Goal: Task Accomplishment & Management: Manage account settings

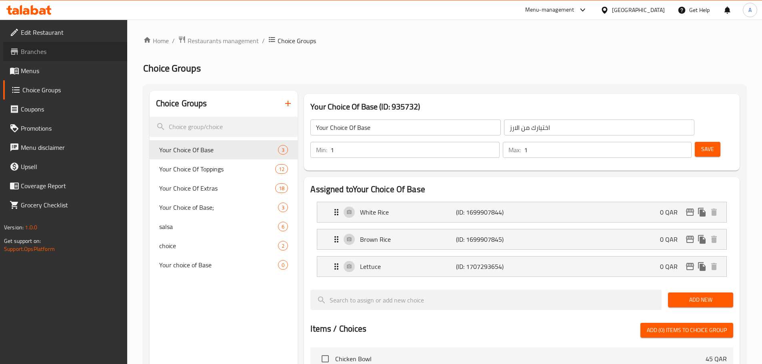
click at [57, 51] on span "Branches" at bounding box center [71, 52] width 100 height 10
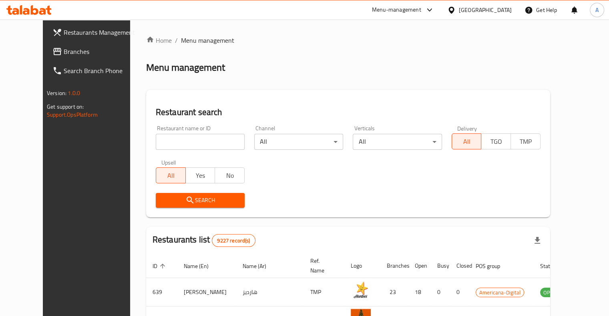
click at [180, 142] on input "search" at bounding box center [200, 142] width 89 height 16
type input "c express"
click at [185, 204] on span "Search" at bounding box center [200, 201] width 76 height 10
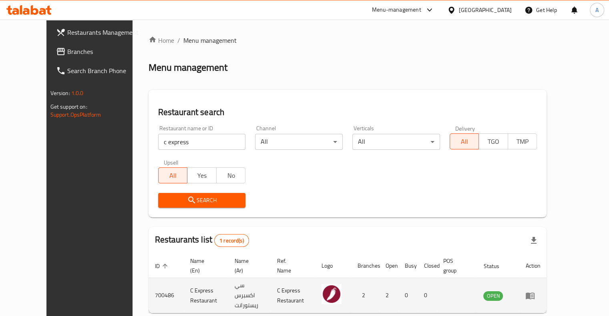
click at [546, 297] on td "enhanced table" at bounding box center [533, 295] width 28 height 35
click at [535, 294] on icon "enhanced table" at bounding box center [530, 296] width 10 height 10
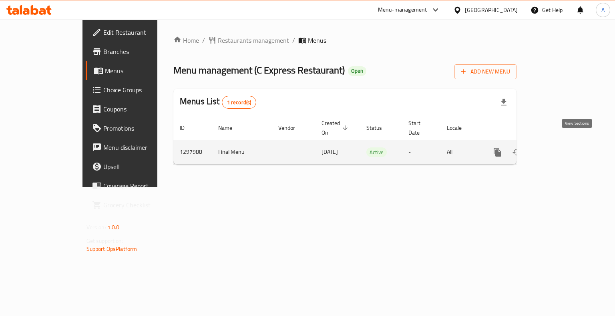
click at [560, 148] on icon "enhanced table" at bounding box center [555, 153] width 10 height 10
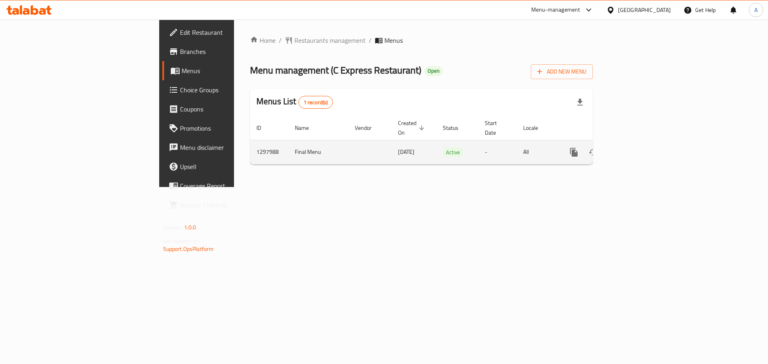
click at [641, 143] on link "enhanced table" at bounding box center [631, 152] width 19 height 19
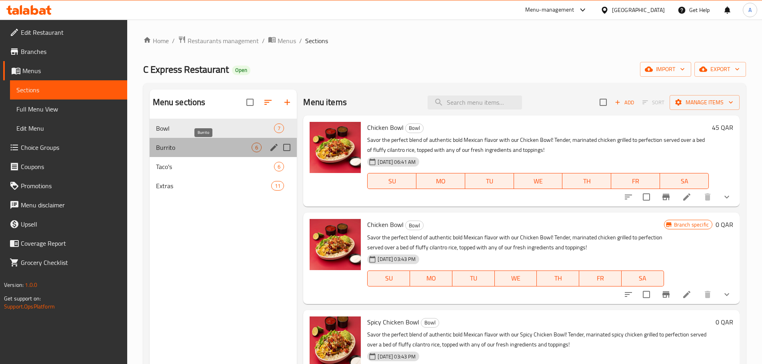
click at [164, 143] on span "Burrito" at bounding box center [204, 148] width 96 height 10
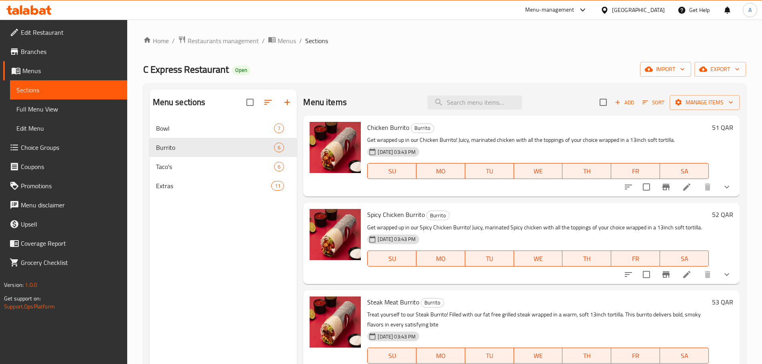
click at [684, 188] on icon at bounding box center [687, 187] width 10 height 10
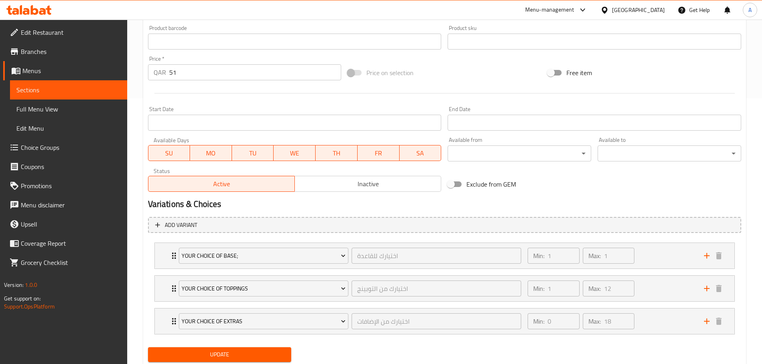
scroll to position [291, 0]
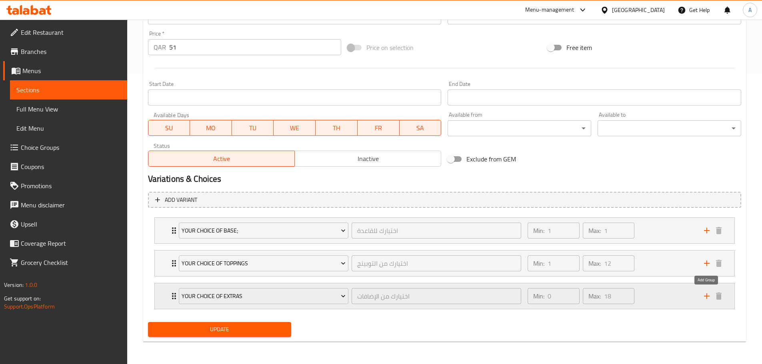
click at [709, 296] on icon "add" at bounding box center [707, 297] width 10 height 10
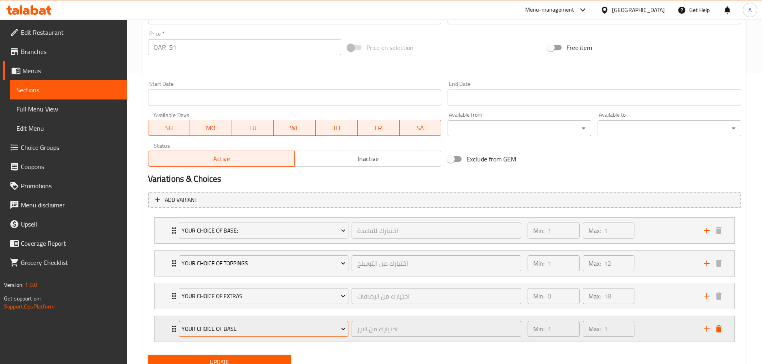
click at [261, 334] on span "Your Choice Of Base" at bounding box center [264, 329] width 164 height 10
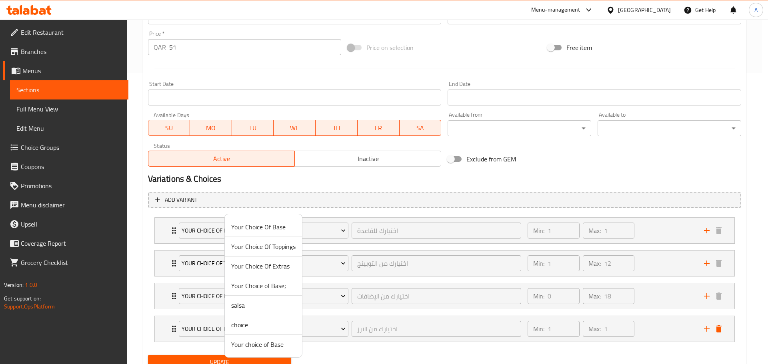
click at [268, 228] on span "Your Choice Of Base" at bounding box center [263, 227] width 64 height 10
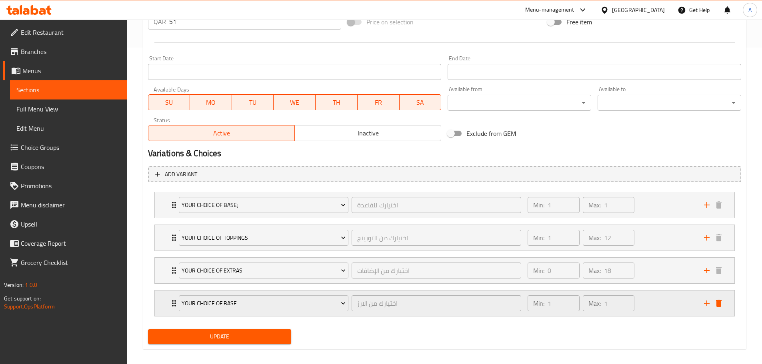
scroll to position [324, 0]
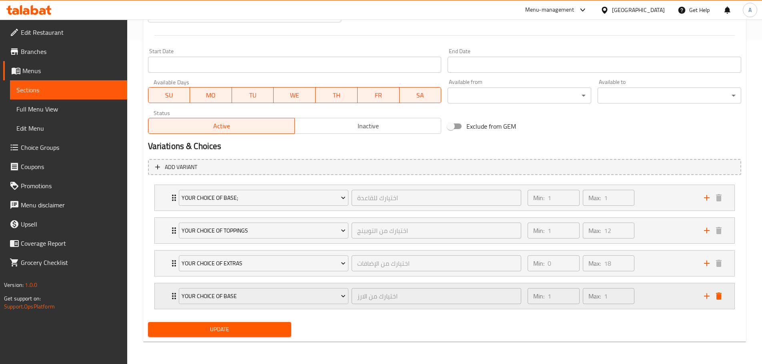
click at [705, 296] on icon "add" at bounding box center [707, 297] width 10 height 10
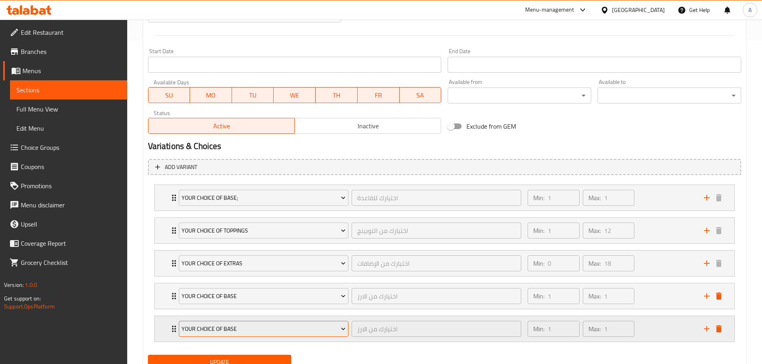
click at [254, 328] on span "Your Choice Of Base" at bounding box center [264, 329] width 164 height 10
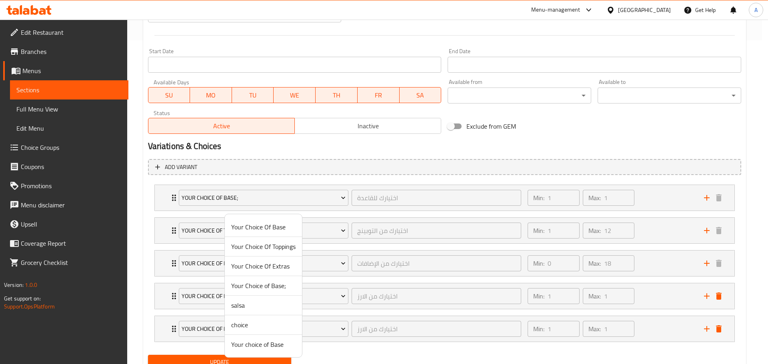
click at [256, 251] on span "Your Choice Of Toppings" at bounding box center [263, 247] width 64 height 10
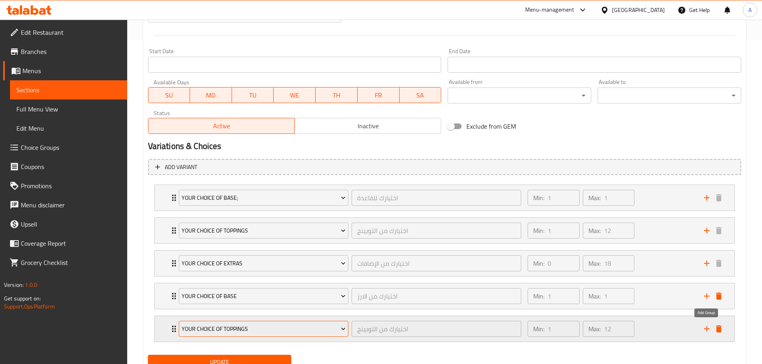
click at [705, 328] on icon "add" at bounding box center [707, 329] width 10 height 10
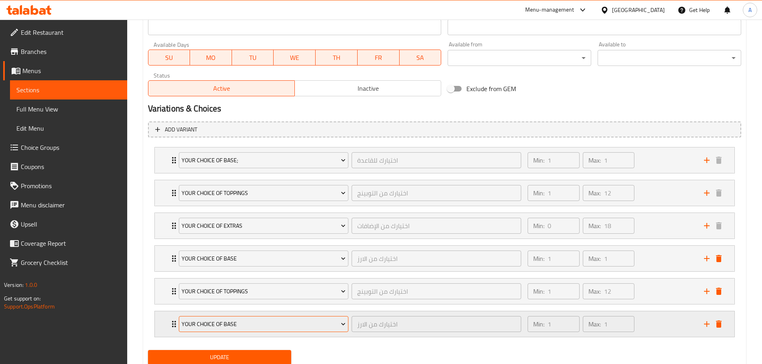
scroll to position [364, 0]
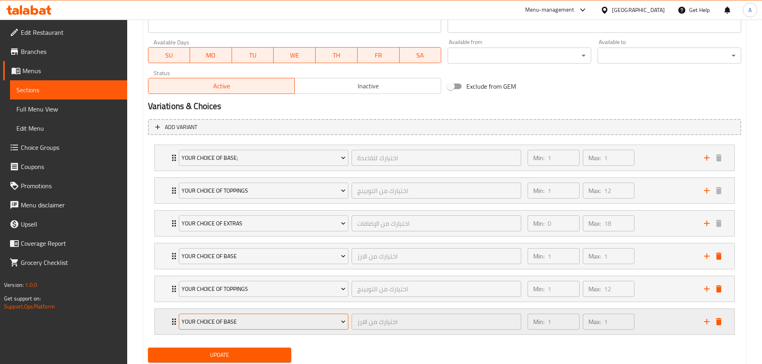
click at [244, 320] on span "Your Choice Of Base" at bounding box center [264, 322] width 164 height 10
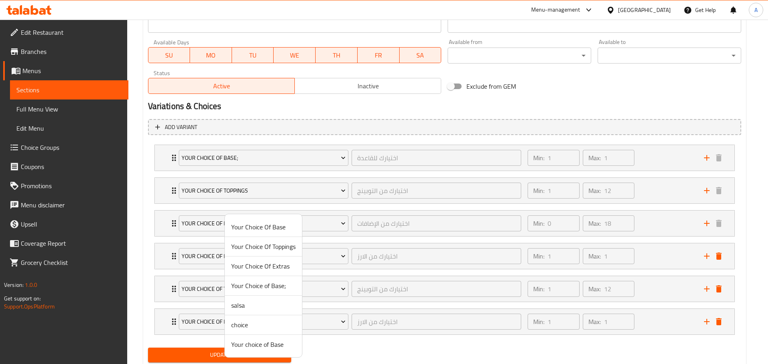
click at [266, 268] on span "Your Choice Of Extras" at bounding box center [263, 267] width 64 height 10
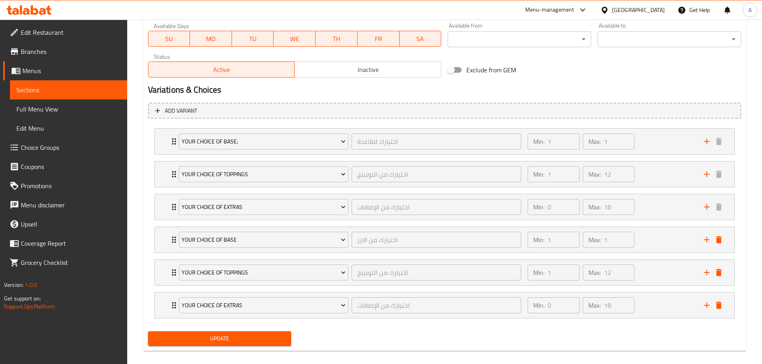
scroll to position [390, 0]
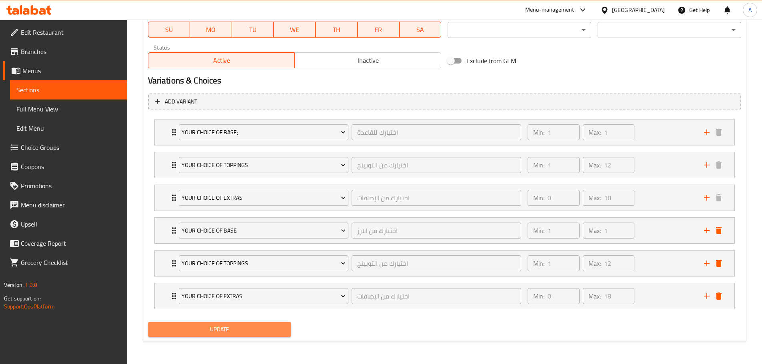
click at [231, 330] on span "Update" at bounding box center [219, 330] width 131 height 10
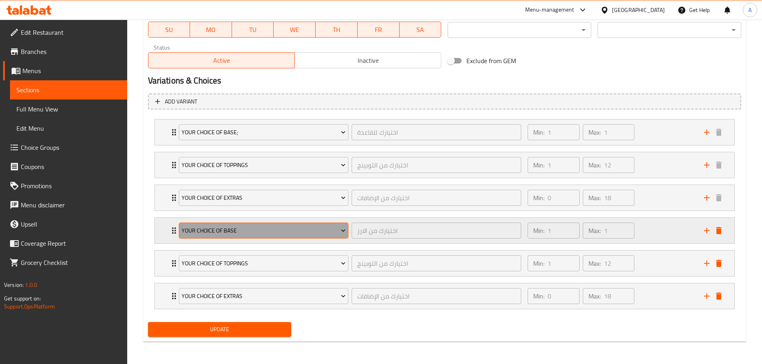
click at [250, 230] on span "Your Choice Of Base" at bounding box center [264, 231] width 164 height 10
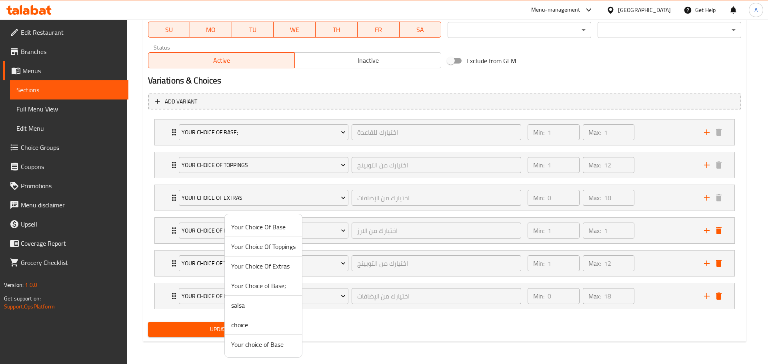
click at [719, 299] on div at bounding box center [384, 182] width 768 height 364
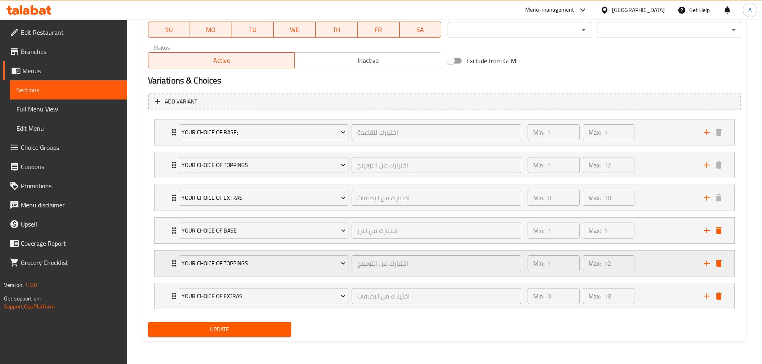
click at [719, 267] on icon "delete" at bounding box center [719, 263] width 6 height 7
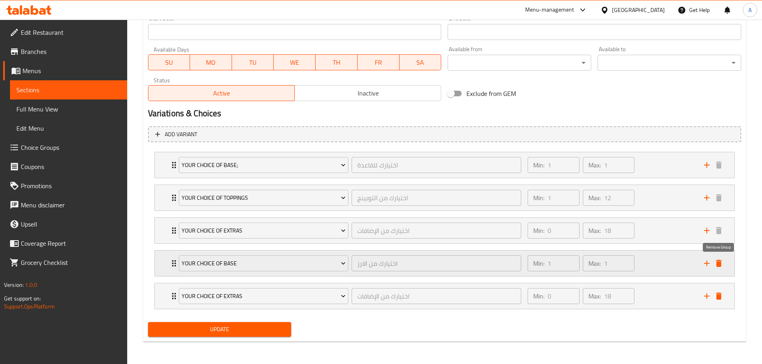
scroll to position [357, 0]
click at [719, 269] on button "delete" at bounding box center [719, 264] width 12 height 12
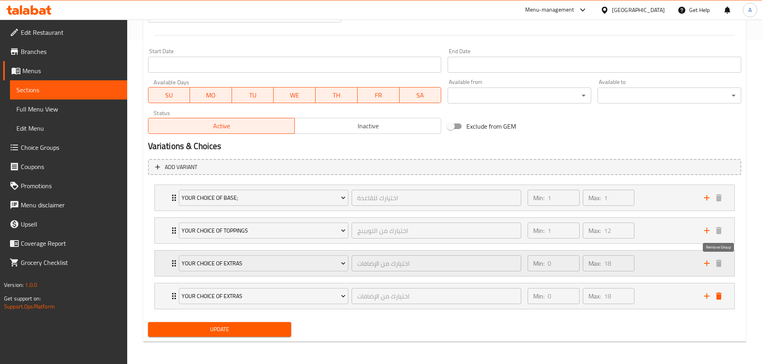
scroll to position [324, 0]
click at [723, 298] on icon "delete" at bounding box center [719, 297] width 10 height 10
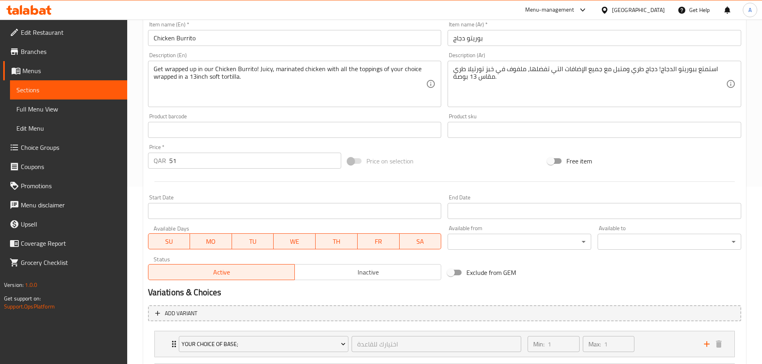
scroll to position [11, 0]
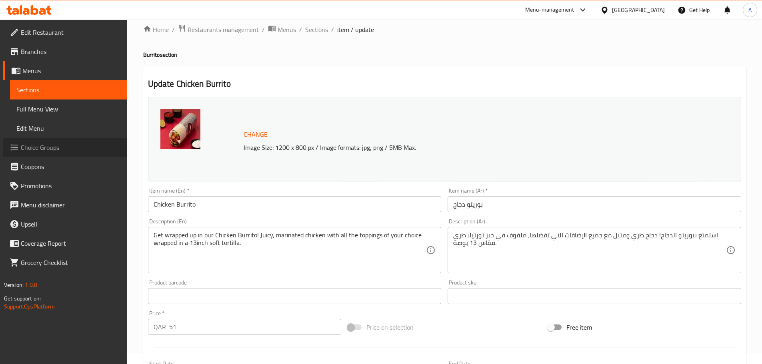
click at [46, 146] on span "Choice Groups" at bounding box center [71, 148] width 100 height 10
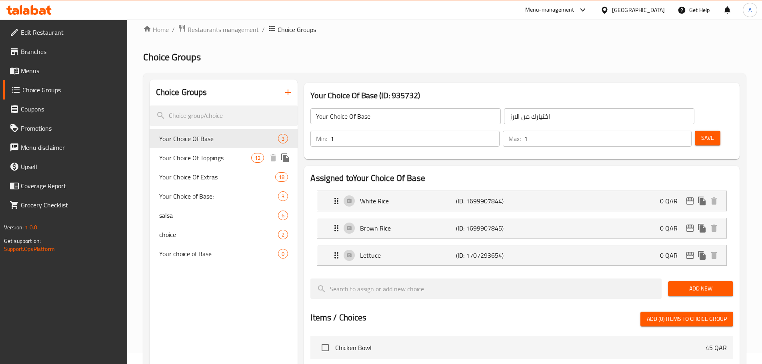
click at [199, 163] on span "Your Choice Of Toppings" at bounding box center [205, 158] width 92 height 10
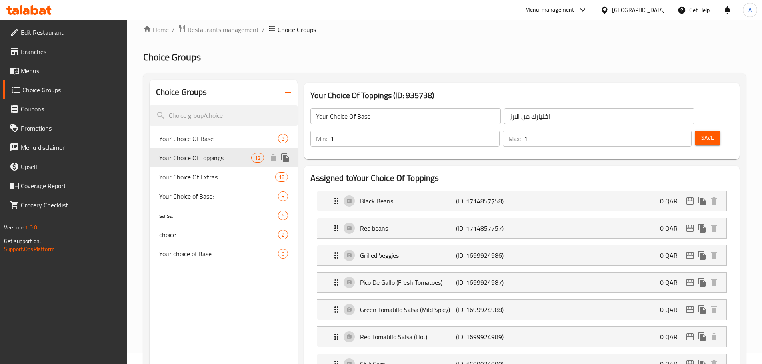
type input "Your Choice Of Toppings"
type input "اختيارك من التوبينج"
type input "12"
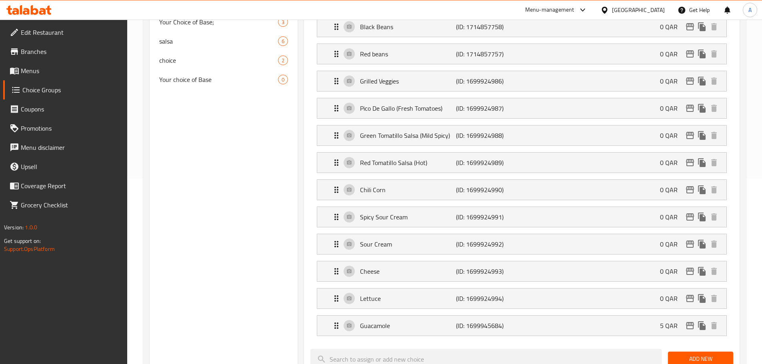
scroll to position [11, 0]
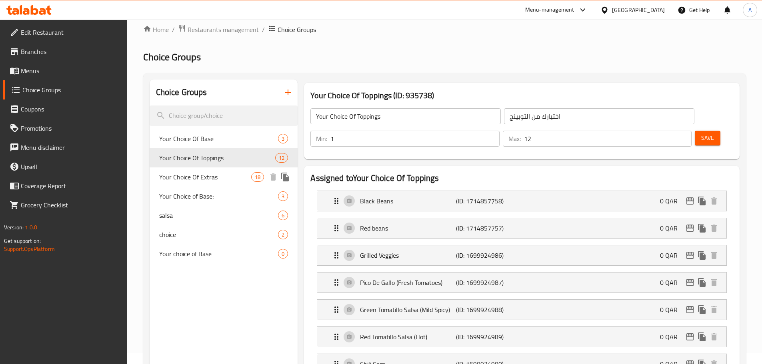
click at [182, 175] on span "Your Choice Of Extras" at bounding box center [205, 177] width 92 height 10
type input "Your Choice Of Extras"
type input "اختيارك من الإضافات"
type input "0"
type input "18"
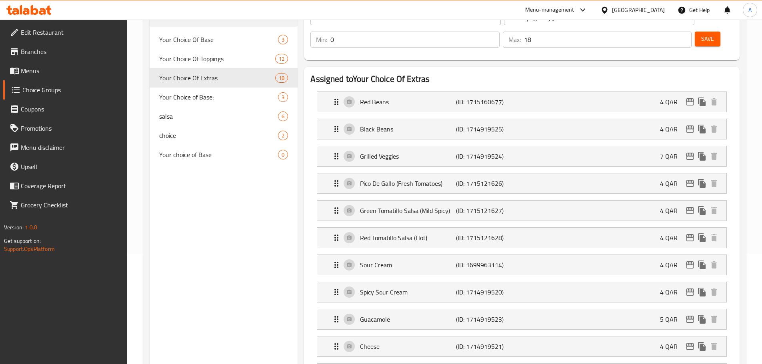
scroll to position [51, 0]
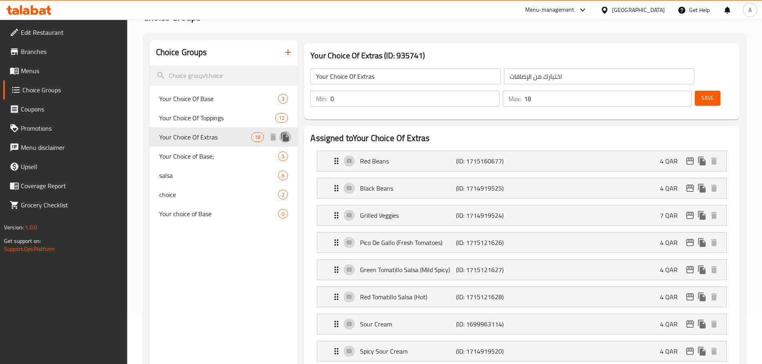
click at [284, 137] on icon "duplicate" at bounding box center [285, 137] width 8 height 9
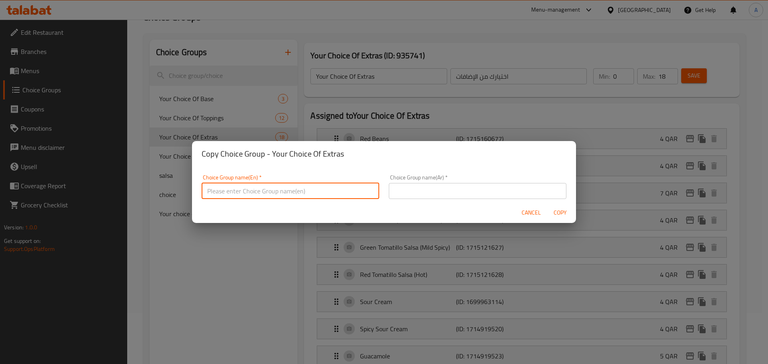
click at [248, 192] on input "text" at bounding box center [291, 191] width 178 height 16
click at [325, 189] on input "Your Choice of Extras:" at bounding box center [291, 191] width 178 height 16
type input "Your Choice of Extras:"
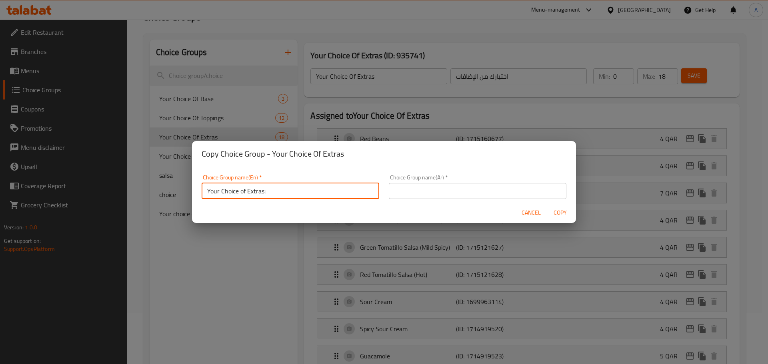
click at [445, 185] on input "text" at bounding box center [478, 191] width 178 height 16
paste input "اختيارك من الإضافات:"
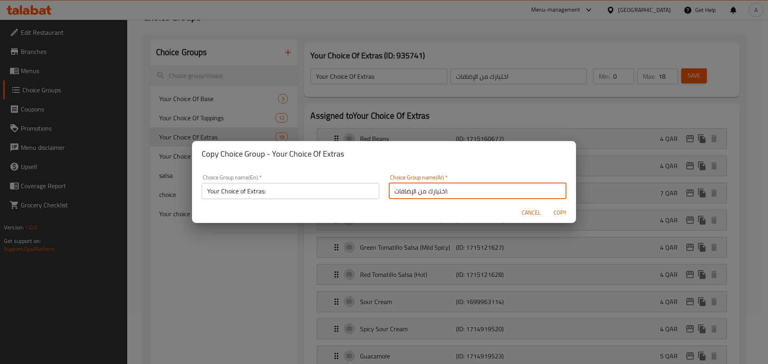
type input "اختيارك من الإضافات:"
click at [565, 213] on span "Copy" at bounding box center [560, 213] width 19 height 10
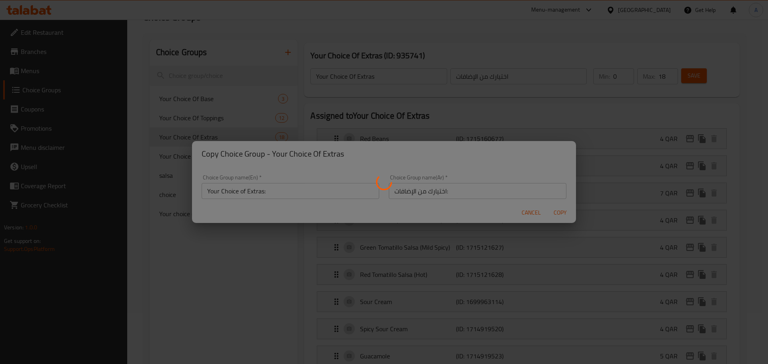
type input "Your Choice of Extras:"
type input "اختيارك من الإضافات:"
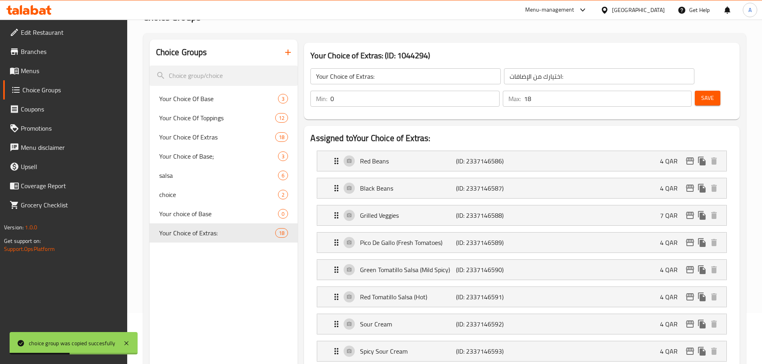
click at [49, 72] on span "Menus" at bounding box center [71, 71] width 100 height 10
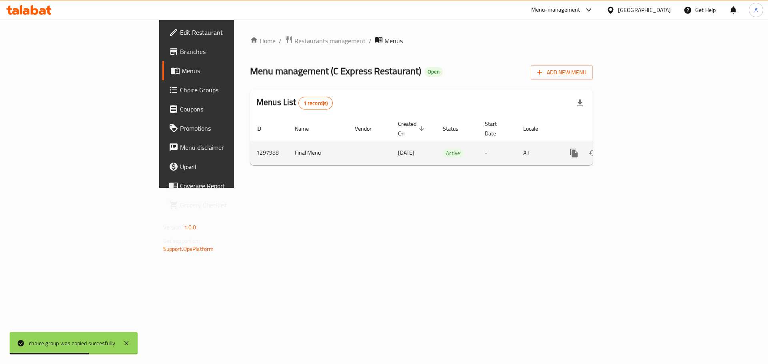
click at [635, 150] on icon "enhanced table" at bounding box center [631, 153] width 7 height 7
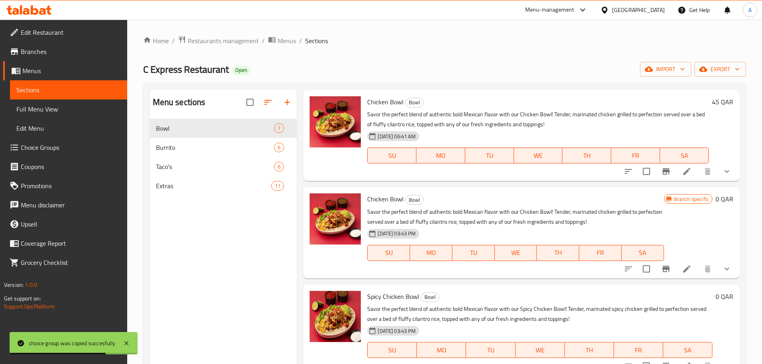
scroll to position [40, 0]
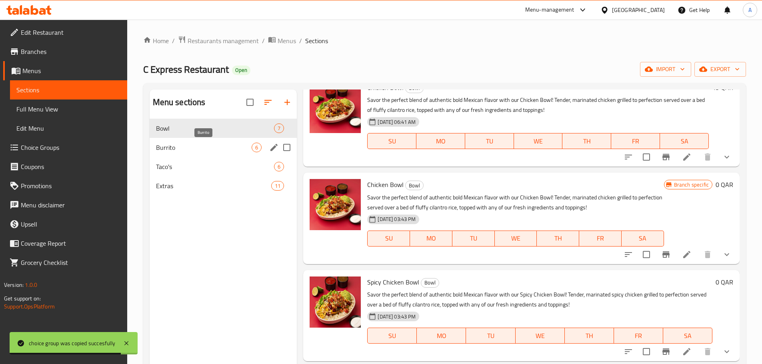
click at [192, 146] on span "Burrito" at bounding box center [204, 148] width 96 height 10
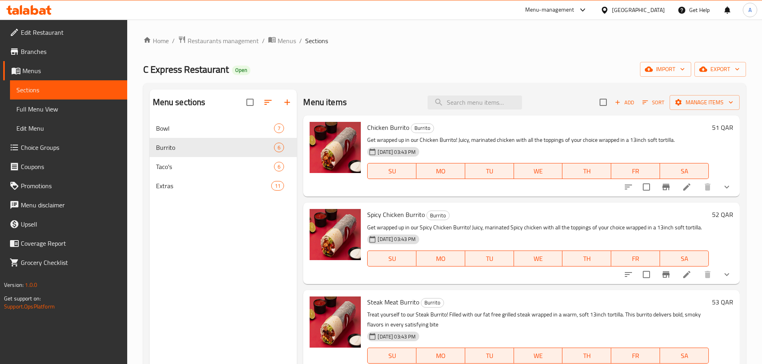
click at [682, 190] on icon at bounding box center [687, 187] width 10 height 10
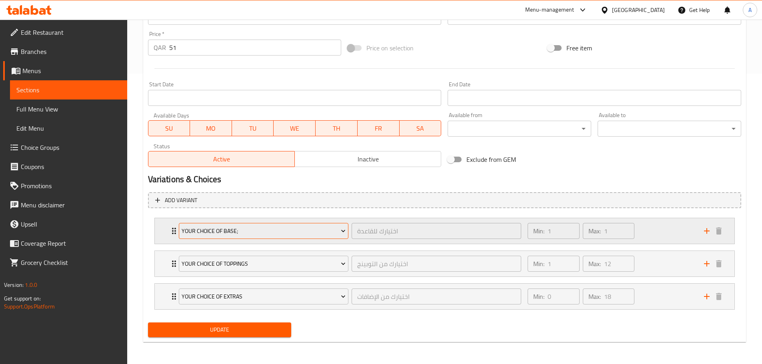
scroll to position [291, 0]
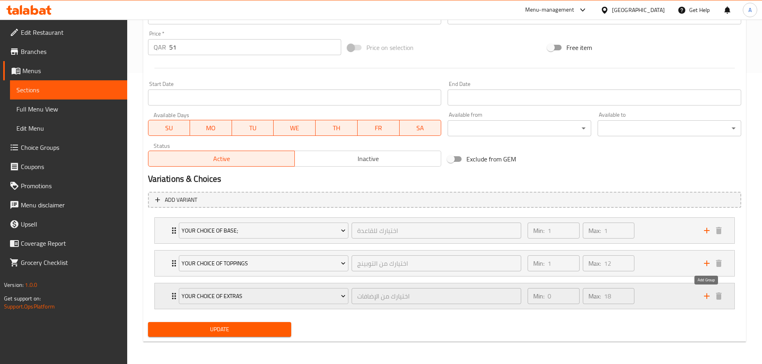
click at [705, 296] on icon "add" at bounding box center [707, 297] width 10 height 10
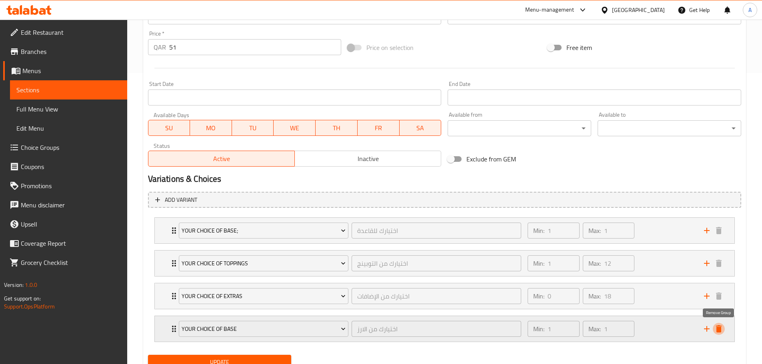
click at [720, 331] on icon "delete" at bounding box center [719, 329] width 6 height 7
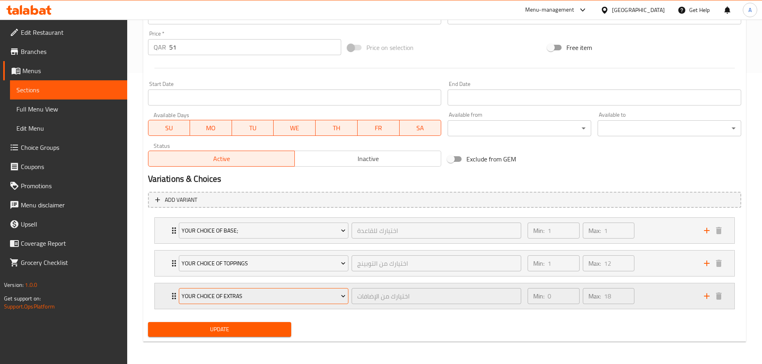
click at [237, 301] on span "Your Choice Of Extras" at bounding box center [264, 297] width 164 height 10
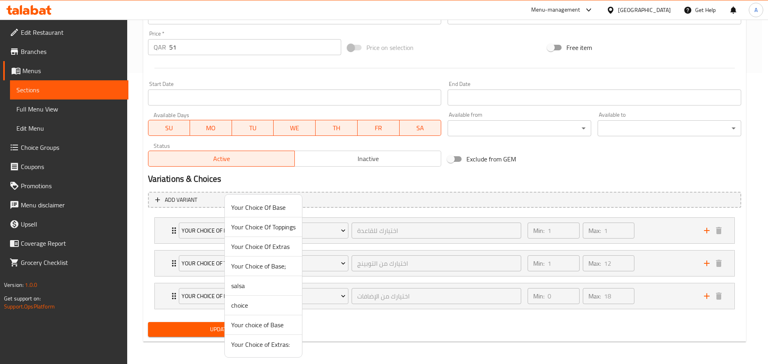
click at [271, 343] on span "Your Choice of Extras:" at bounding box center [263, 345] width 64 height 10
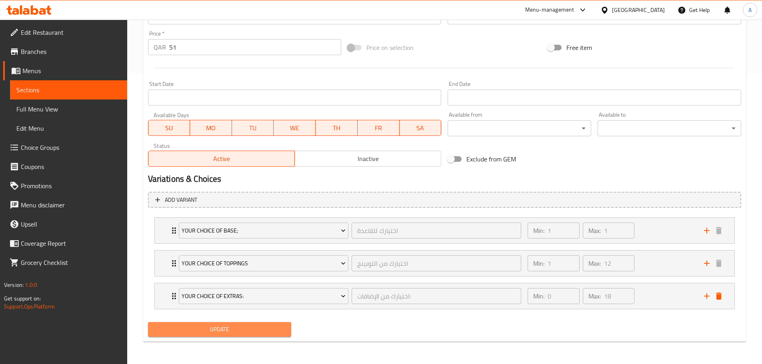
click at [245, 329] on span "Update" at bounding box center [219, 330] width 131 height 10
drag, startPoint x: 55, startPoint y: 149, endPoint x: 68, endPoint y: 159, distance: 16.3
click at [55, 149] on span "Choice Groups" at bounding box center [71, 148] width 100 height 10
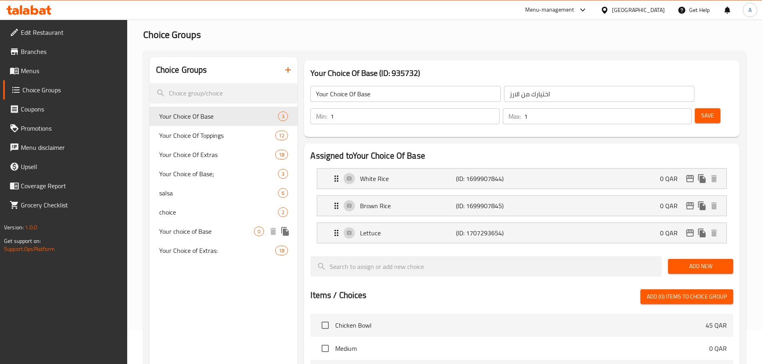
scroll to position [33, 0]
click at [287, 137] on icon "duplicate" at bounding box center [285, 136] width 8 height 9
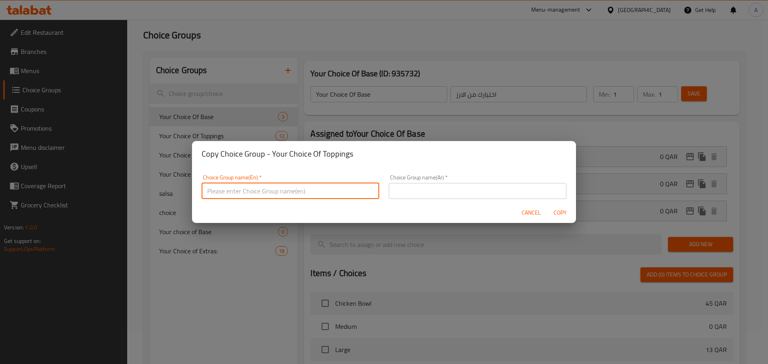
click at [263, 188] on input "text" at bounding box center [291, 191] width 178 height 16
type input "Your Choice of Toppings:"
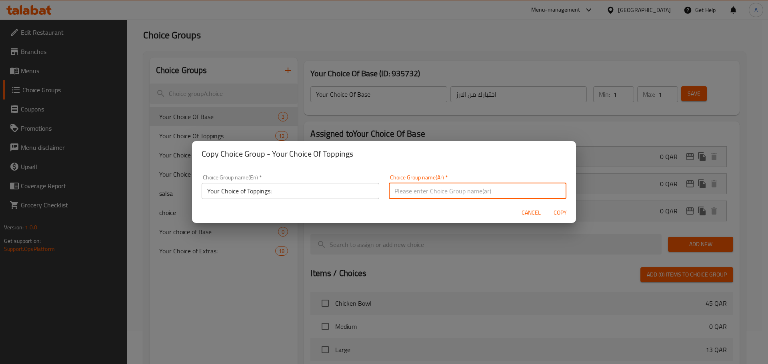
click at [418, 190] on input "text" at bounding box center [478, 191] width 178 height 16
paste input "اختيارك من الإضافات:"
type input "اختيارك من الإضافات:"
click at [558, 210] on span "Copy" at bounding box center [560, 213] width 19 height 10
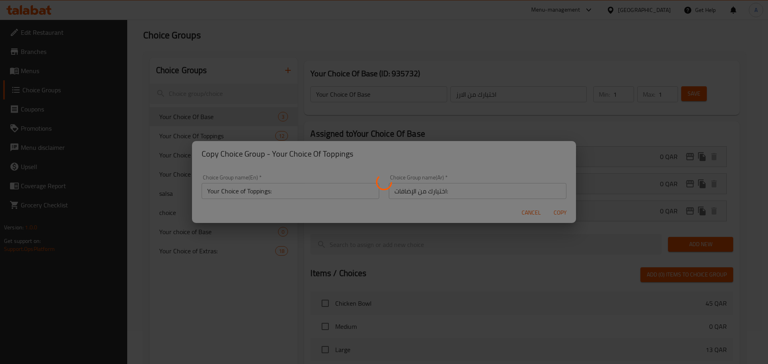
type input "Your Choice of Toppings:"
type input "اختيارك من الإضافات:"
type input "12"
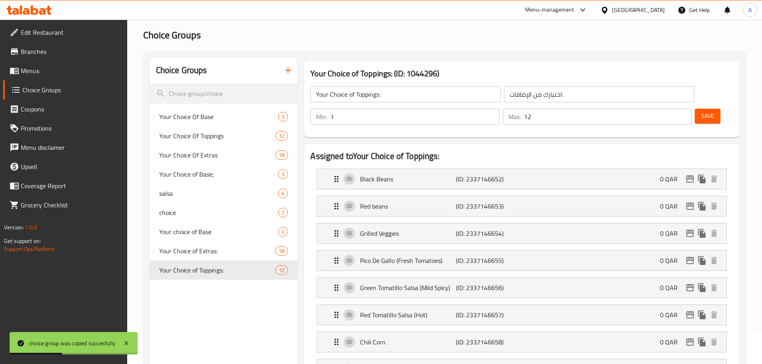
click at [69, 66] on link "Menus" at bounding box center [65, 70] width 124 height 19
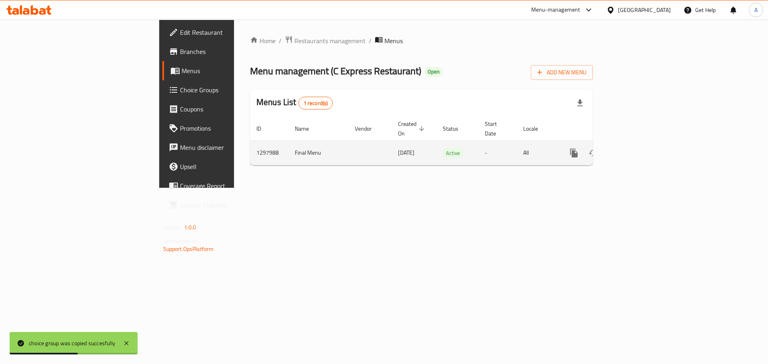
click at [637, 148] on icon "enhanced table" at bounding box center [632, 153] width 10 height 10
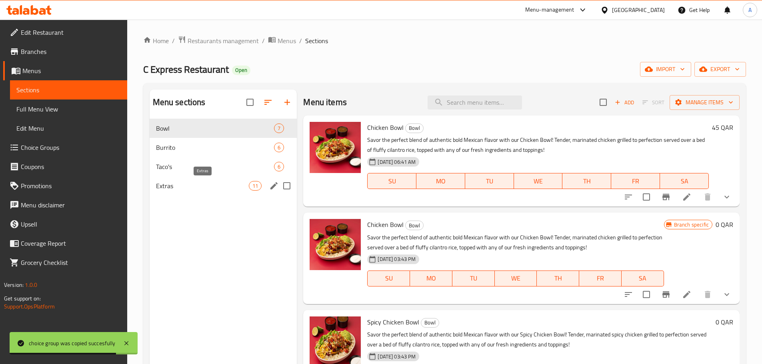
click at [222, 191] on div "Extras 11" at bounding box center [224, 185] width 148 height 19
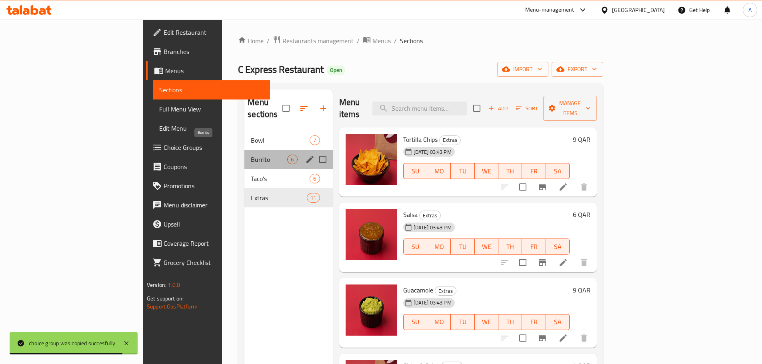
click at [251, 155] on span "Burrito" at bounding box center [269, 160] width 36 height 10
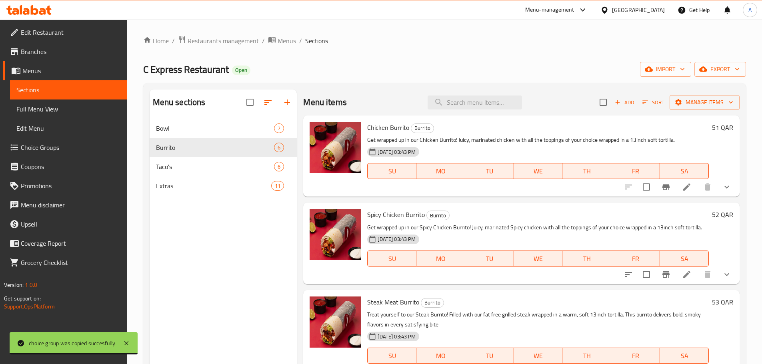
click at [686, 184] on li at bounding box center [687, 187] width 22 height 14
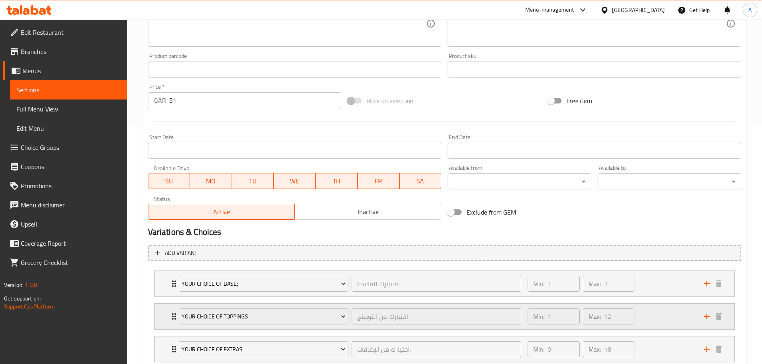
scroll to position [291, 0]
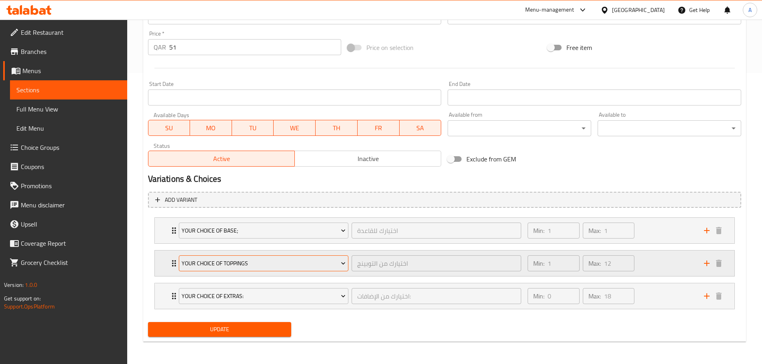
click at [255, 257] on button "Your Choice Of Toppings" at bounding box center [264, 264] width 170 height 16
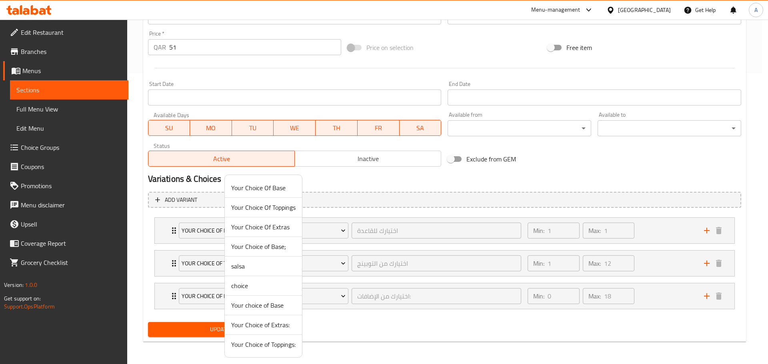
click at [263, 348] on span "Your Choice of Toppings:" at bounding box center [263, 345] width 64 height 10
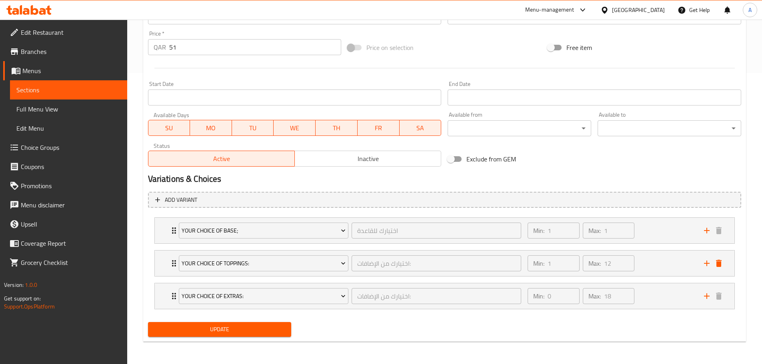
click at [237, 325] on span "Update" at bounding box center [219, 330] width 131 height 10
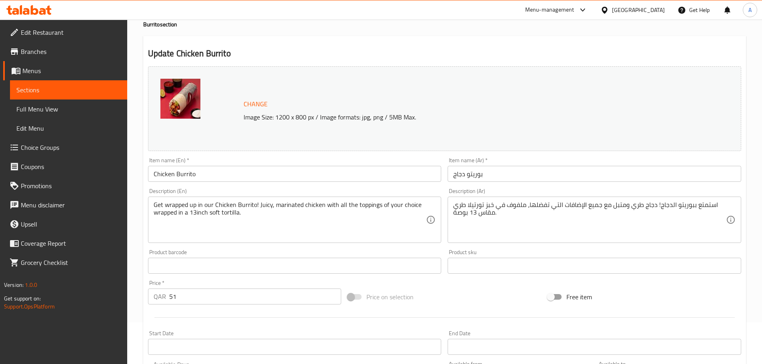
scroll to position [0, 0]
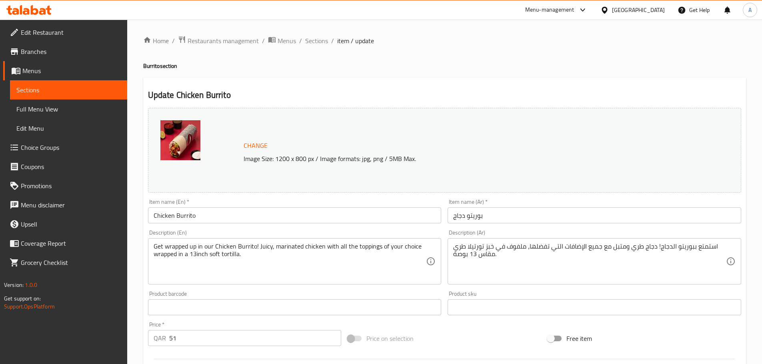
click at [61, 153] on link "Choice Groups" at bounding box center [65, 147] width 124 height 19
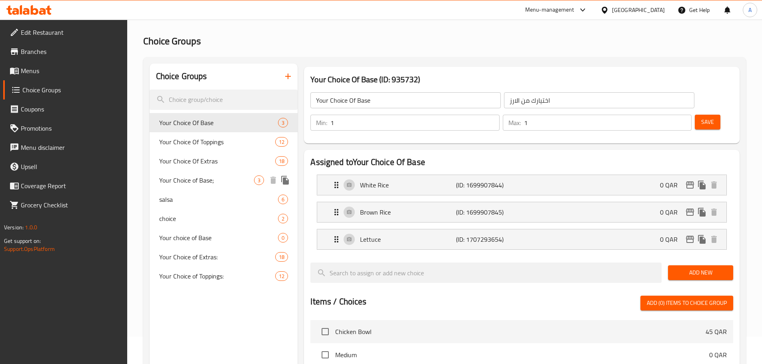
scroll to position [40, 0]
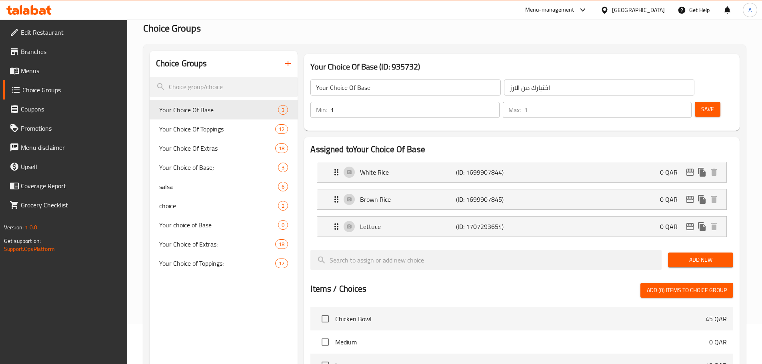
click at [26, 67] on span "Menus" at bounding box center [71, 71] width 100 height 10
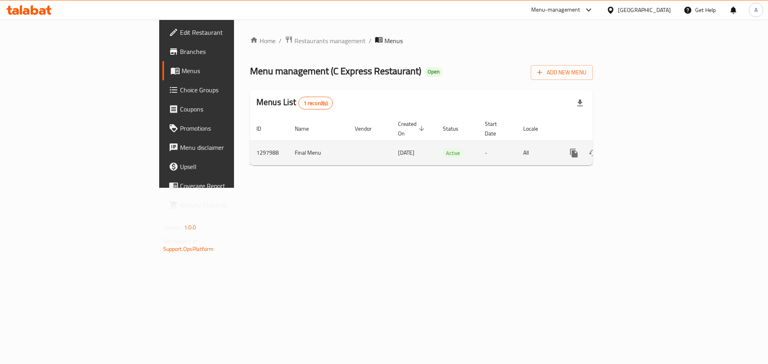
click at [641, 144] on link "enhanced table" at bounding box center [631, 153] width 19 height 19
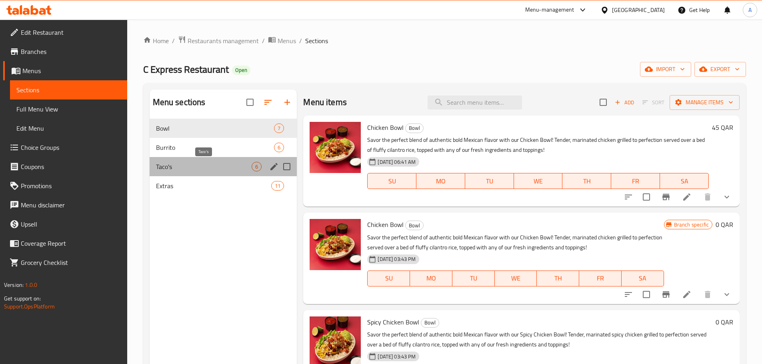
click at [180, 166] on span "Taco's" at bounding box center [204, 167] width 96 height 10
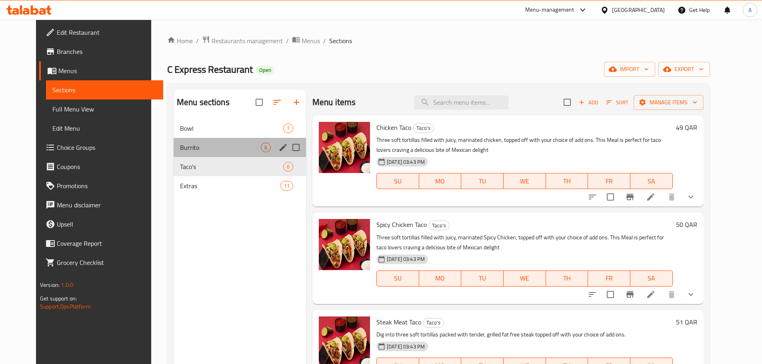
click at [183, 153] on div "Burrito 6" at bounding box center [240, 147] width 132 height 19
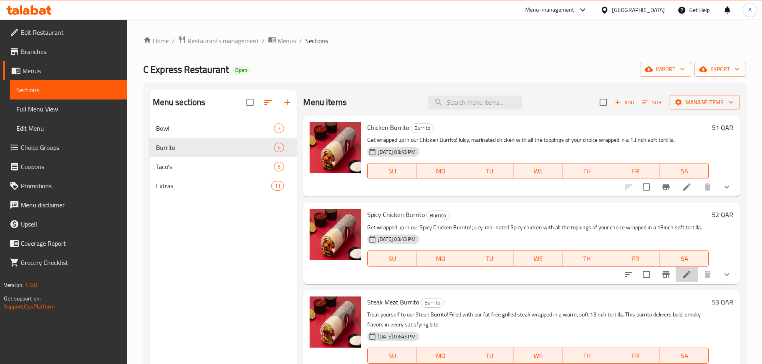
click at [686, 277] on li at bounding box center [687, 275] width 22 height 14
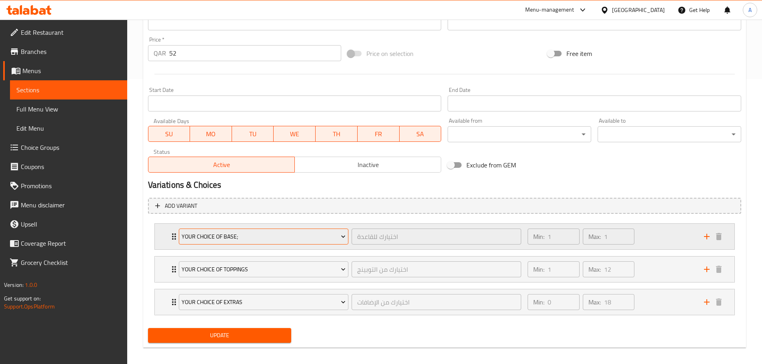
scroll to position [291, 0]
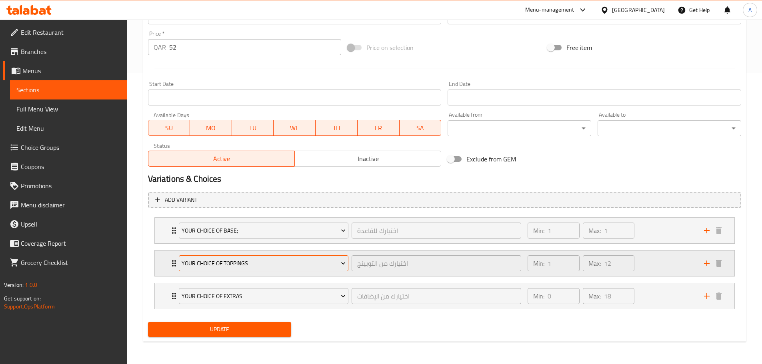
click at [246, 260] on span "Your Choice Of Toppings" at bounding box center [264, 264] width 164 height 10
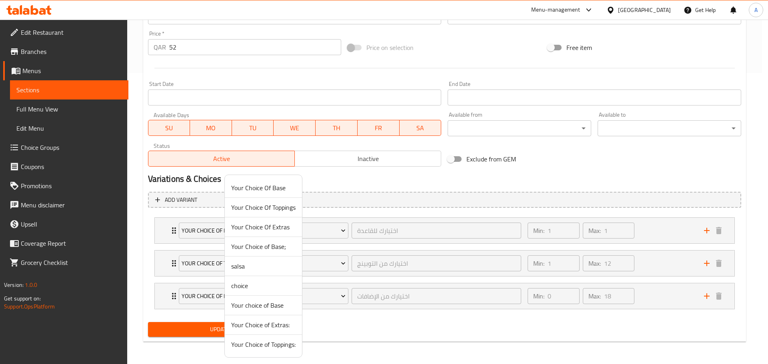
click at [391, 334] on div at bounding box center [384, 182] width 768 height 364
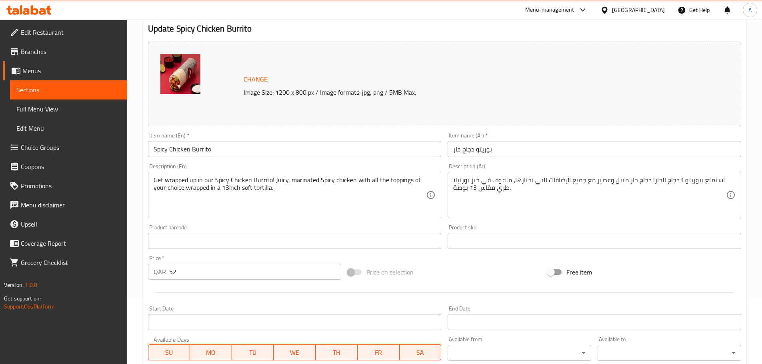
scroll to position [0, 0]
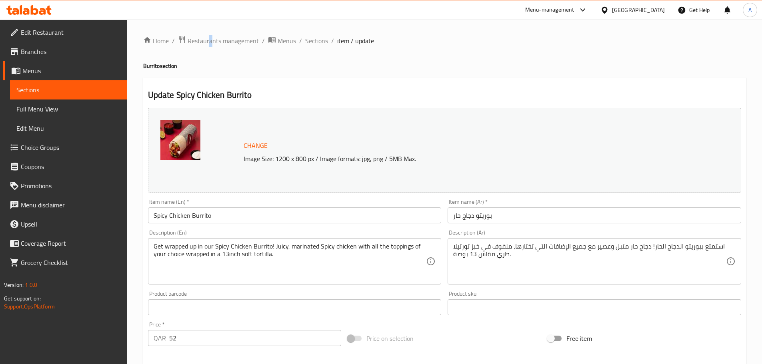
drag, startPoint x: 208, startPoint y: 31, endPoint x: 213, endPoint y: 19, distance: 13.1
click at [211, 25] on div "Home / Restaurants management / Menus / Sections / item / update Burrito sectio…" at bounding box center [444, 338] width 635 height 636
click at [225, 41] on span "Restaurants management" at bounding box center [223, 41] width 71 height 10
